Goal: Information Seeking & Learning: Learn about a topic

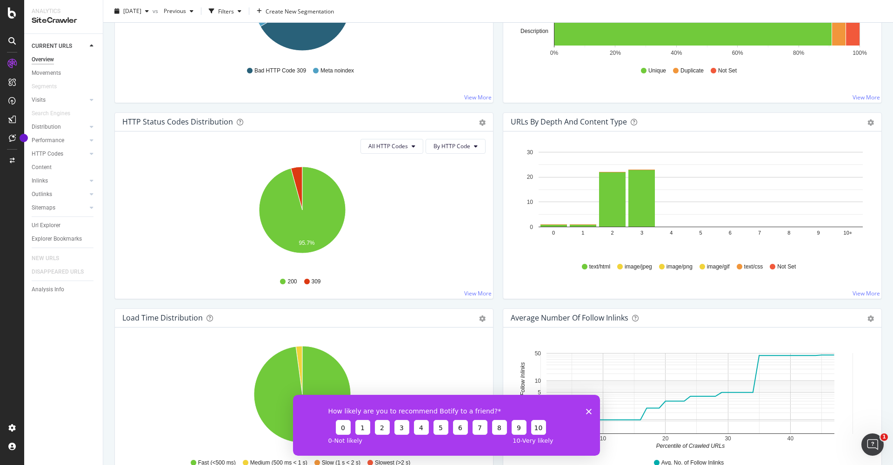
scroll to position [279, 0]
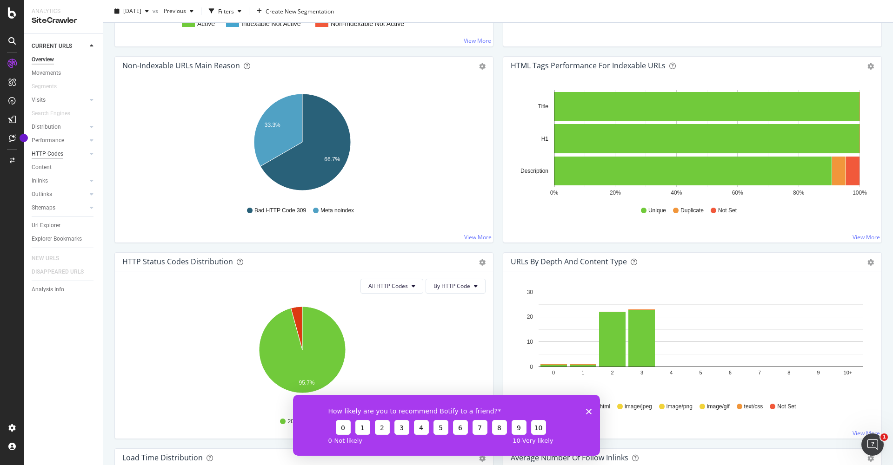
click at [51, 153] on div "HTTP Codes" at bounding box center [48, 154] width 32 height 10
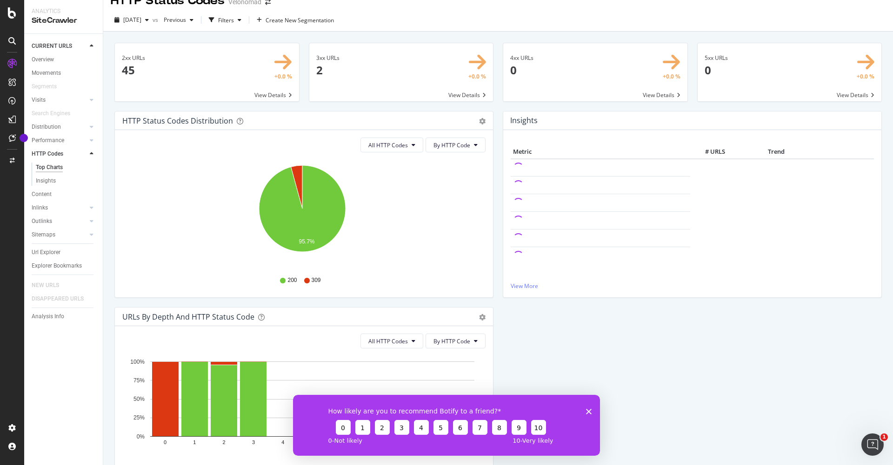
scroll to position [15, 0]
click at [647, 94] on span at bounding box center [595, 72] width 184 height 58
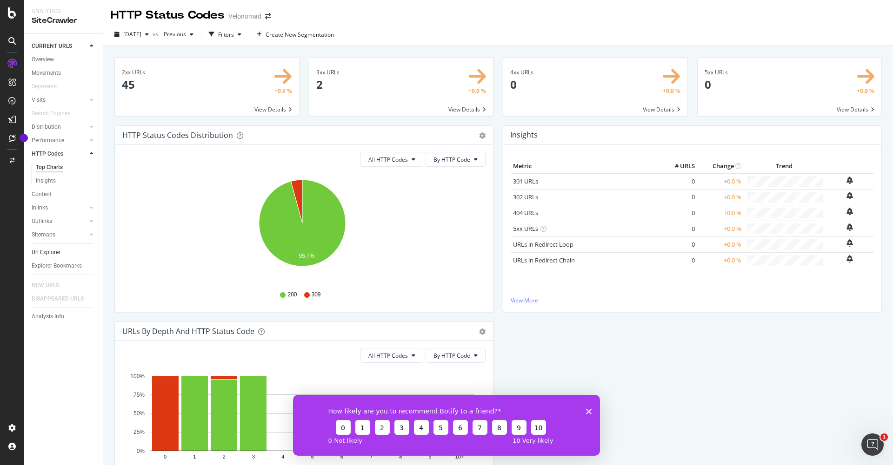
click at [69, 251] on link "Url Explorer" at bounding box center [64, 253] width 65 height 10
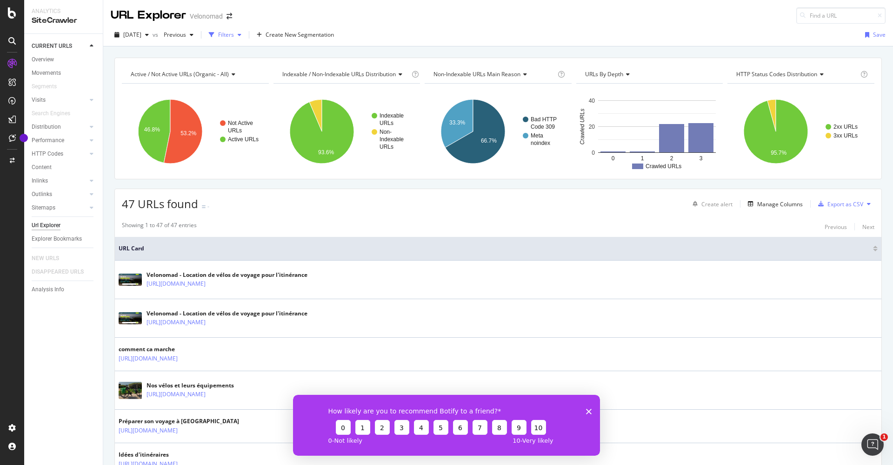
click at [241, 36] on icon "button" at bounding box center [240, 35] width 4 height 6
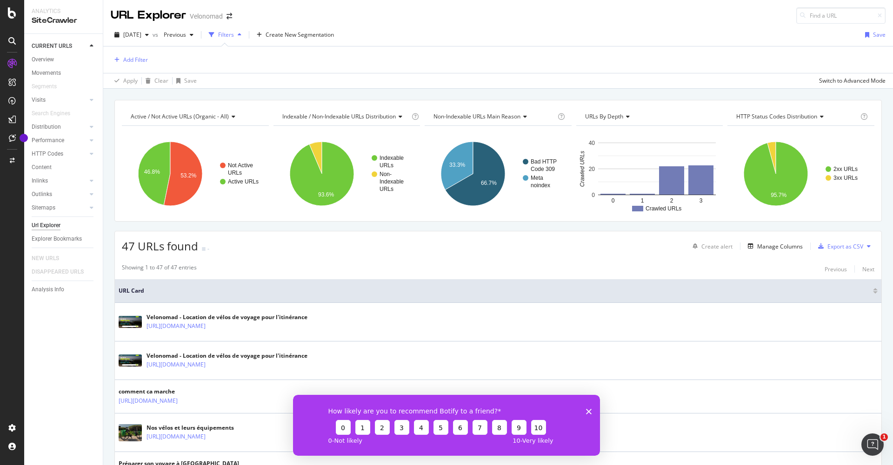
click at [241, 36] on icon "button" at bounding box center [240, 35] width 4 height 6
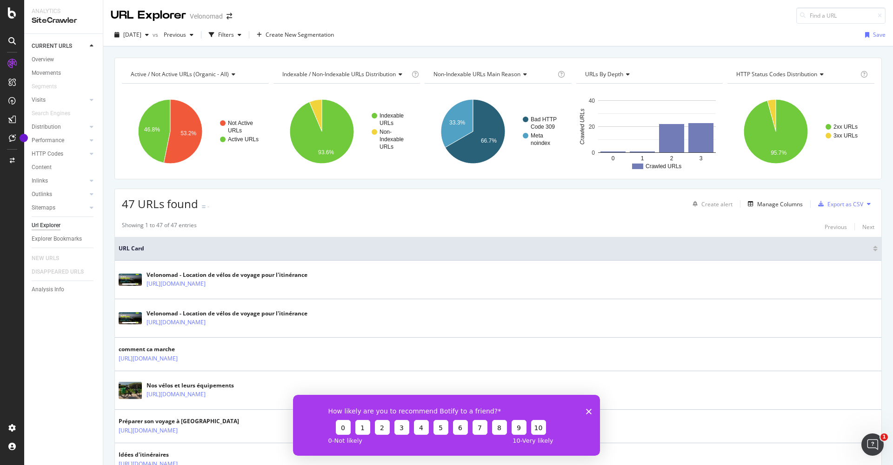
click at [590, 405] on div "How likely are you to recommend Botify to a friend? 0 1 2 3 4 5 6 7 8 9 10 0 - …" at bounding box center [446, 425] width 307 height 61
click at [590, 411] on icon "Fermer l'enquête" at bounding box center [589, 412] width 6 height 6
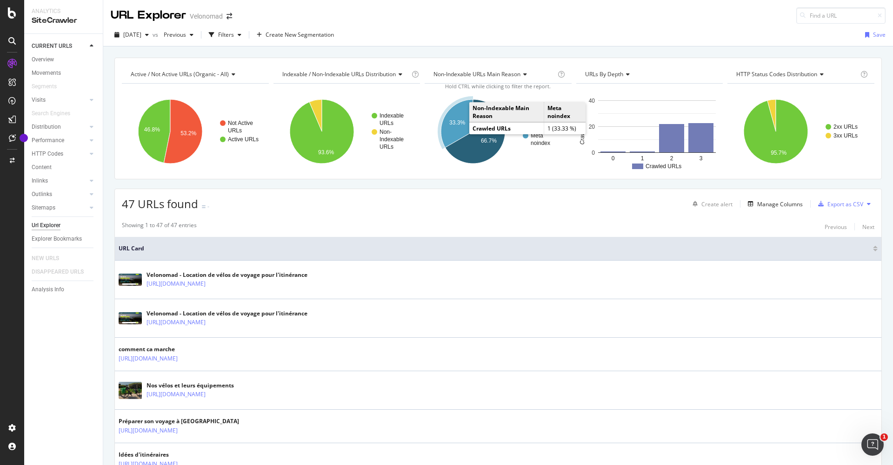
click at [456, 123] on text "33.3%" at bounding box center [457, 122] width 16 height 7
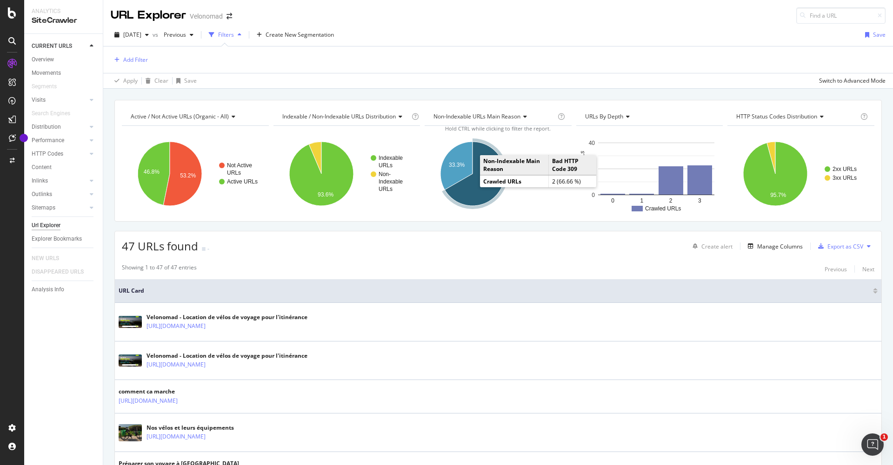
click at [477, 181] on icon "A chart." at bounding box center [474, 174] width 60 height 64
